Goal: Use online tool/utility: Utilize a website feature to perform a specific function

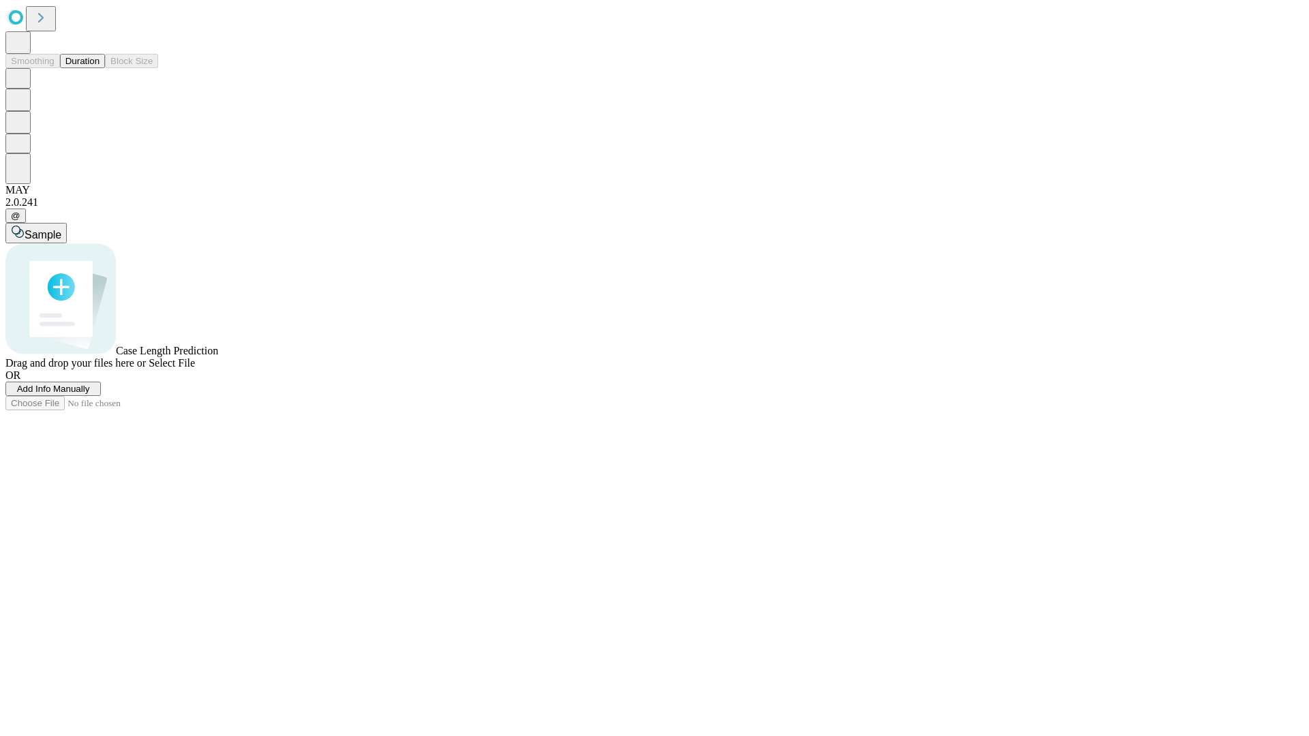
click at [100, 68] on button "Duration" at bounding box center [82, 61] width 45 height 14
click at [61, 229] on span "Sample" at bounding box center [43, 235] width 37 height 12
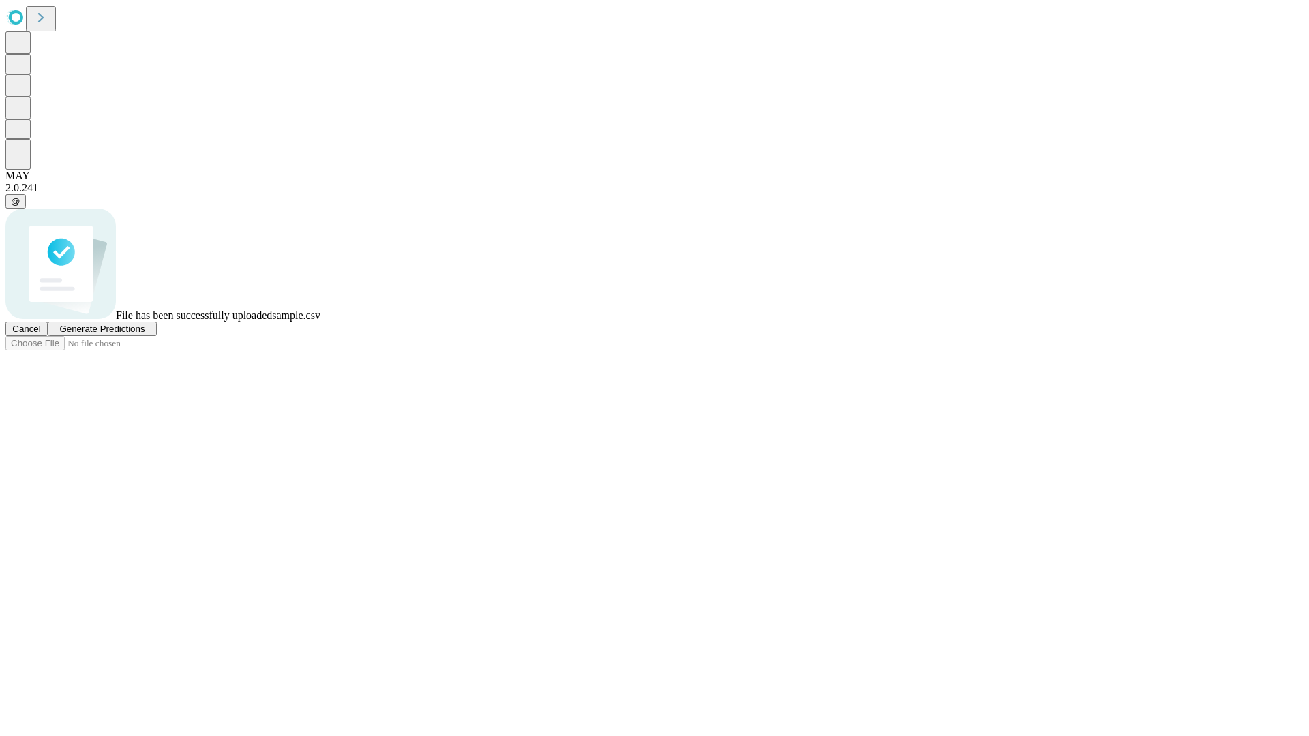
click at [145, 334] on span "Generate Predictions" at bounding box center [101, 329] width 85 height 10
